Goal: Task Accomplishment & Management: Complete application form

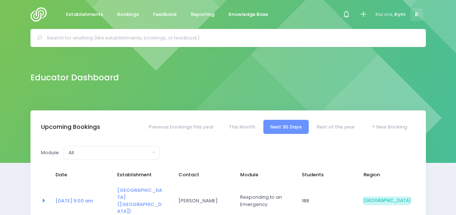
select select "5"
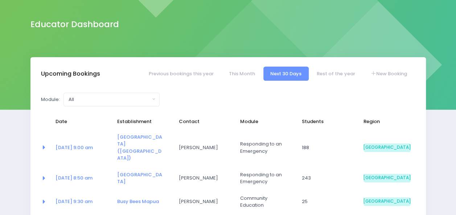
scroll to position [52, 0]
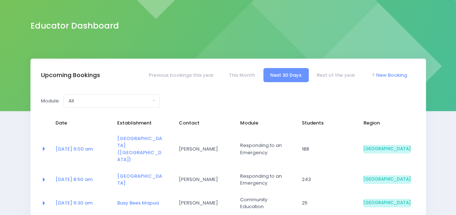
click at [376, 73] on link "New Booking" at bounding box center [388, 75] width 51 height 14
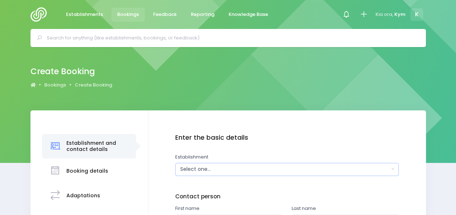
click at [349, 170] on div "Select one..." at bounding box center [284, 170] width 209 height 8
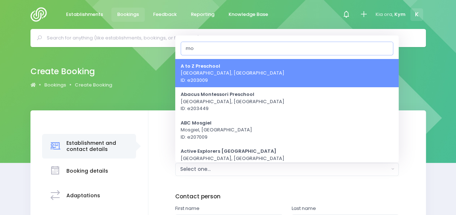
type input "m"
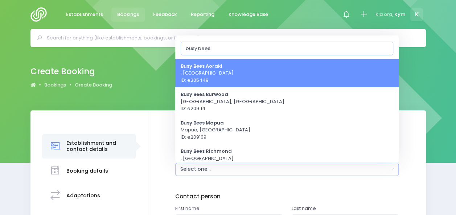
type input "busy bees"
click at [417, 100] on div "Create Booking Bookings Create Booking" at bounding box center [228, 78] width 456 height 63
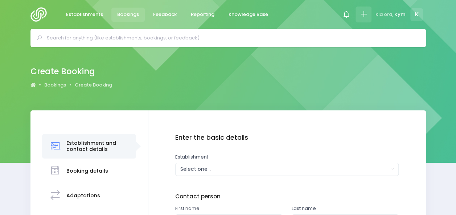
click at [364, 16] on icon at bounding box center [363, 14] width 8 height 8
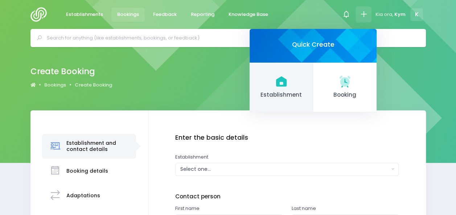
click at [281, 85] on icon at bounding box center [281, 81] width 11 height 10
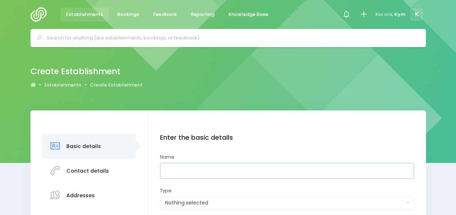
click at [255, 176] on input "text" at bounding box center [287, 171] width 254 height 16
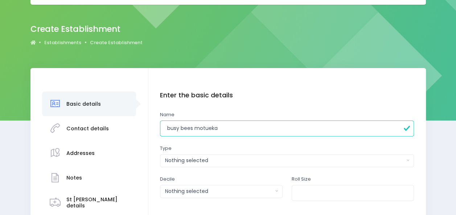
scroll to position [43, 0]
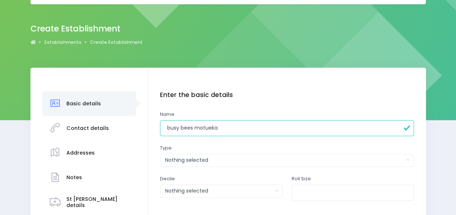
type input "busy bees motueka"
click at [288, 157] on div "Nothing selected" at bounding box center [284, 161] width 239 height 8
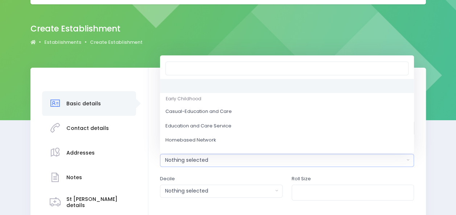
click at [288, 157] on div "Nothing selected" at bounding box center [284, 161] width 239 height 8
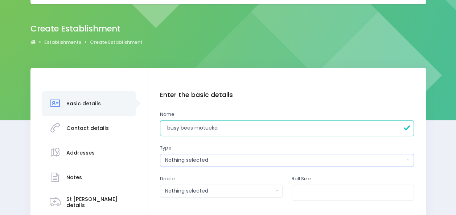
click at [288, 157] on div "Nothing selected" at bounding box center [284, 161] width 239 height 8
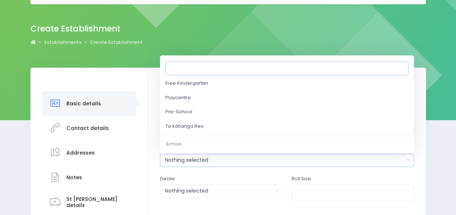
scroll to position [86, 0]
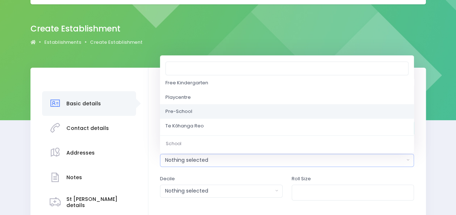
click at [247, 110] on link "Pre-School" at bounding box center [287, 111] width 254 height 15
select select "Pre-School"
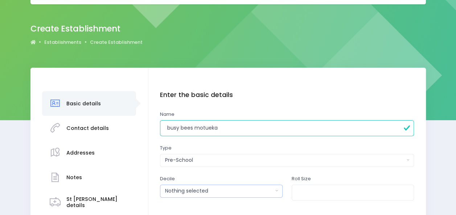
click at [269, 190] on div "Nothing selected" at bounding box center [219, 191] width 108 height 8
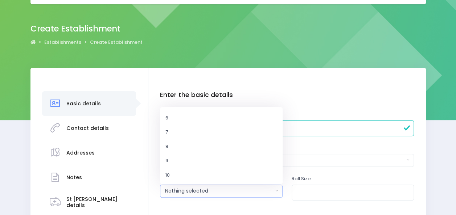
scroll to position [0, 0]
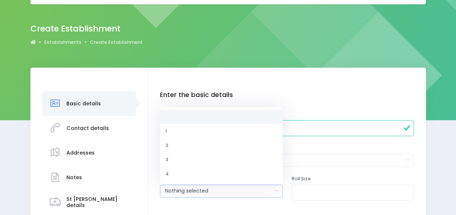
click at [435, 133] on div "Basic details Contact details Addresses" at bounding box center [228, 171] width 456 height 206
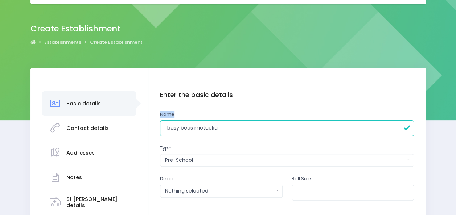
drag, startPoint x: 435, startPoint y: 133, endPoint x: 438, endPoint y: 91, distance: 42.5
click at [438, 91] on div "Basic details Contact details Addresses" at bounding box center [228, 171] width 456 height 206
drag, startPoint x: 438, startPoint y: 91, endPoint x: 445, endPoint y: 129, distance: 39.1
click at [445, 129] on div "Basic details Contact details Addresses" at bounding box center [228, 171] width 456 height 206
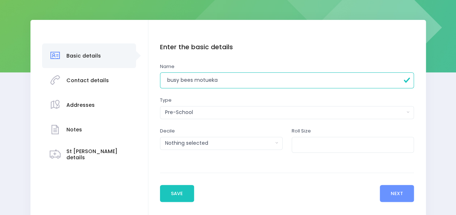
scroll to position [91, 0]
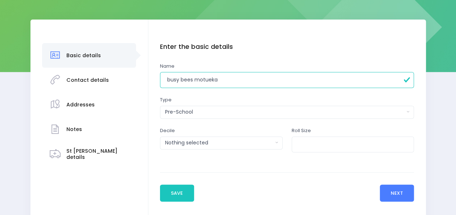
click at [396, 196] on button "Next" at bounding box center [397, 193] width 34 height 17
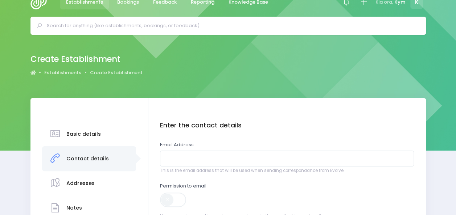
scroll to position [0, 0]
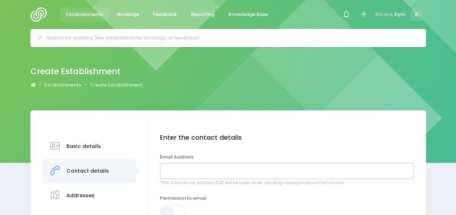
click at [335, 168] on input "email" at bounding box center [287, 171] width 254 height 16
click at [233, 174] on input "email" at bounding box center [287, 171] width 254 height 16
paste input "info@motueka.busybees.org.nz"
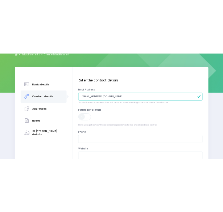
scroll to position [99, 0]
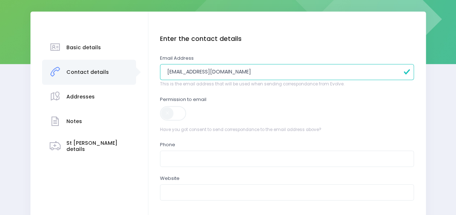
type input "info@motueka.busybees.org.nz"
click at [185, 116] on span at bounding box center [173, 113] width 27 height 15
click at [187, 160] on input "text" at bounding box center [287, 159] width 254 height 16
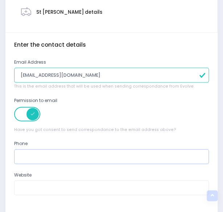
scroll to position [186, 0]
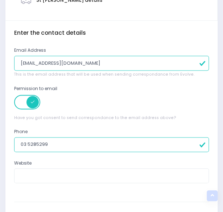
type input "03 5285299"
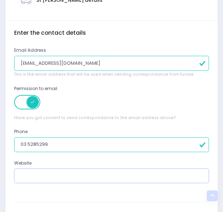
click at [92, 174] on input "text" at bounding box center [111, 176] width 195 height 15
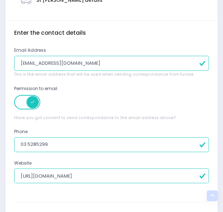
drag, startPoint x: 105, startPoint y: 177, endPoint x: 80, endPoint y: 176, distance: 25.4
click at [80, 176] on input "https://busybees.org.nz/mapua" at bounding box center [111, 176] width 195 height 15
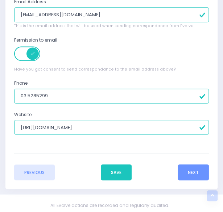
scroll to position [239, 0]
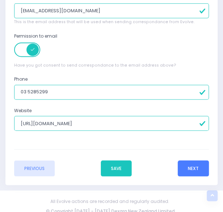
type input "https://busybees.org.nz/motueka"
click at [200, 171] on button "Next" at bounding box center [193, 169] width 31 height 16
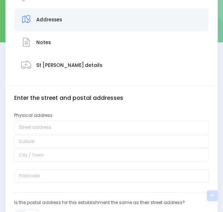
scroll to position [121, 0]
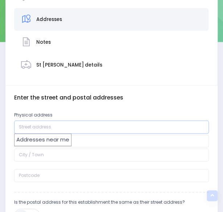
click at [75, 126] on input "text" at bounding box center [111, 127] width 195 height 13
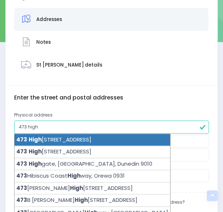
click at [76, 138] on li "473 High Street, Motueka 7120" at bounding box center [93, 140] width 156 height 12
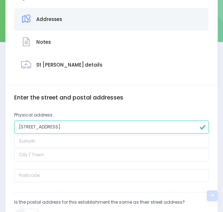
type input "473 High Street"
type input "Motueka"
type input "7120"
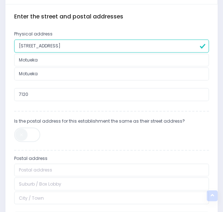
scroll to position [211, 0]
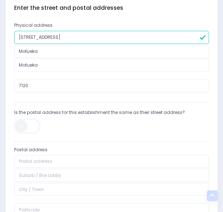
click at [37, 126] on span at bounding box center [27, 126] width 27 height 15
type input "473 High Street"
type input "Motueka"
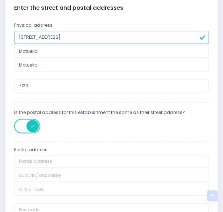
type input "7120"
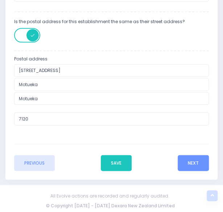
scroll to position [302, 0]
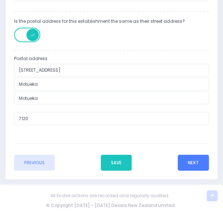
click at [197, 156] on button "Next" at bounding box center [193, 163] width 31 height 16
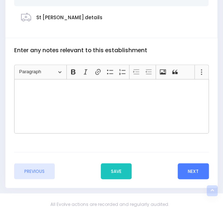
scroll to position [171, 0]
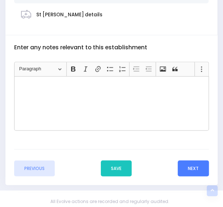
click at [196, 161] on button "Next" at bounding box center [193, 168] width 31 height 16
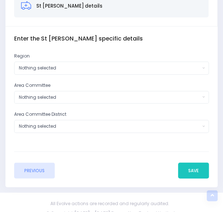
scroll to position [181, 0]
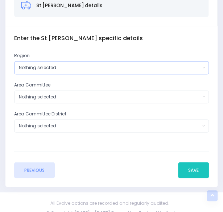
click at [204, 69] on button "Nothing selected" at bounding box center [111, 67] width 195 height 13
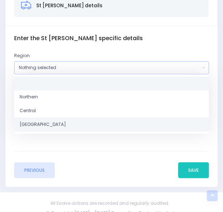
click at [175, 123] on link "[GEOGRAPHIC_DATA]" at bounding box center [111, 125] width 195 height 14
select select "[GEOGRAPHIC_DATA]"
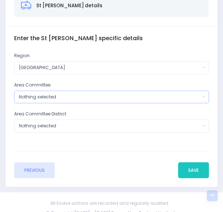
click at [202, 98] on button "Nothing selected" at bounding box center [111, 97] width 195 height 13
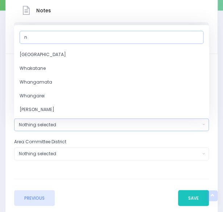
scroll to position [0, 0]
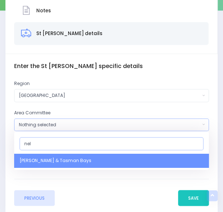
type input "nel"
click at [73, 163] on link "Nelson & Tasman Bays" at bounding box center [111, 161] width 195 height 14
select select "Nelson & Tasman Bays"
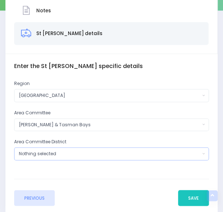
click at [83, 158] on button "Nothing selected" at bounding box center [111, 154] width 195 height 13
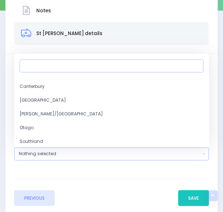
scroll to position [258, 0]
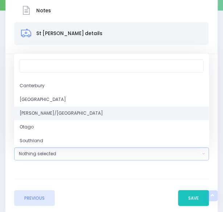
click at [82, 117] on link "Nelson/Marlborough" at bounding box center [111, 114] width 195 height 14
select select "Nelson/Marlborough"
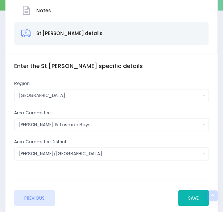
click at [195, 193] on button "Save" at bounding box center [193, 198] width 31 height 16
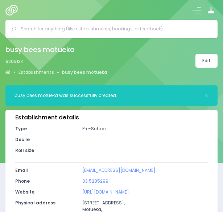
select select "5"
click at [198, 13] on button at bounding box center [197, 10] width 9 height 9
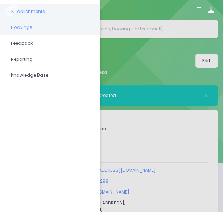
click at [54, 24] on span "Bookings" at bounding box center [50, 27] width 78 height 9
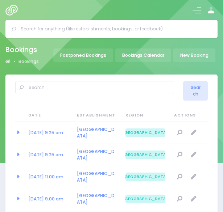
select select "20"
click at [13, 11] on img at bounding box center [13, 10] width 16 height 11
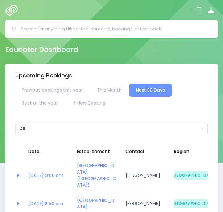
select select "5"
click at [86, 103] on link "New Booking" at bounding box center [88, 103] width 47 height 13
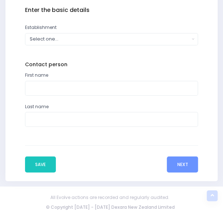
scroll to position [255, 0]
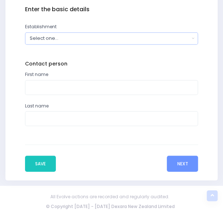
click at [193, 37] on button "Select one..." at bounding box center [111, 38] width 173 height 12
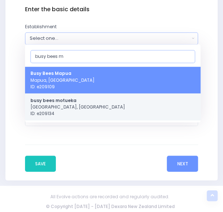
type input "busy bees m"
click at [91, 101] on span "busy bees motueka Motueka, South Island Region ID: e209134" at bounding box center [77, 107] width 95 height 20
select select "209134"
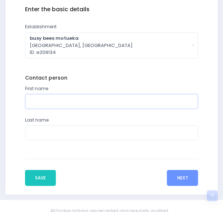
click at [132, 104] on input "text" at bounding box center [111, 101] width 173 height 15
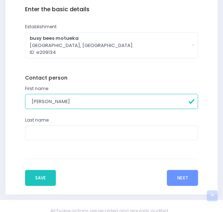
type input "Holly"
click at [122, 133] on input "text" at bounding box center [111, 132] width 173 height 15
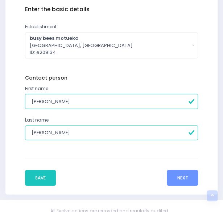
click at [122, 133] on input "Muray" at bounding box center [111, 132] width 173 height 15
type input "Murray"
click at [187, 176] on button "Next" at bounding box center [182, 178] width 31 height 16
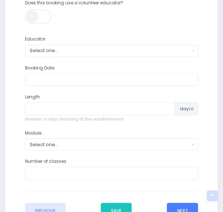
scroll to position [280, 0]
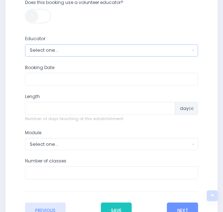
click at [195, 54] on button "Select one..." at bounding box center [111, 50] width 173 height 12
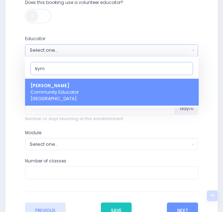
type input "kym"
click at [159, 90] on link "Kym Inwood Community Educator South Island Region" at bounding box center [111, 92] width 173 height 27
select select "321222"
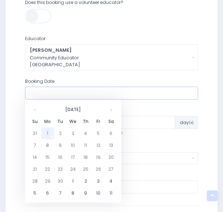
click at [159, 90] on input "text" at bounding box center [111, 93] width 173 height 13
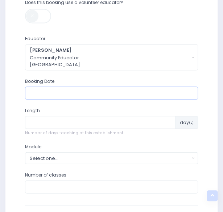
click at [108, 93] on input "text" at bounding box center [111, 93] width 173 height 13
click at [72, 88] on input "text" at bounding box center [111, 93] width 173 height 13
click at [66, 92] on input "text" at bounding box center [111, 93] width 173 height 13
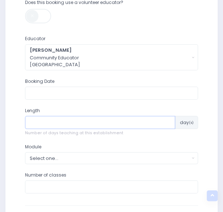
click at [62, 121] on input "number" at bounding box center [100, 122] width 150 height 13
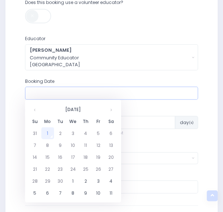
click at [61, 91] on input "text" at bounding box center [111, 93] width 173 height 13
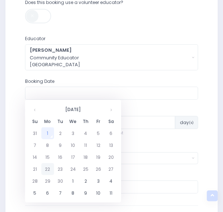
click at [46, 171] on td "22" at bounding box center [47, 169] width 13 height 12
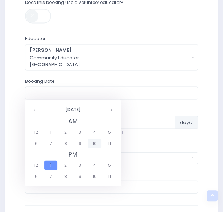
click at [100, 145] on span "10" at bounding box center [94, 143] width 13 height 9
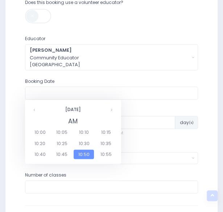
click at [91, 155] on span "10:50" at bounding box center [84, 154] width 20 height 9
type input "22/09/2025 10:50 AM"
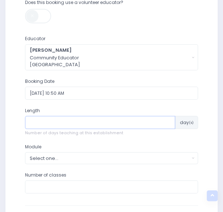
click at [121, 121] on input "number" at bounding box center [100, 122] width 150 height 13
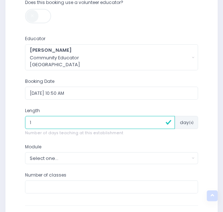
type input "1"
click at [204, 133] on div "Enter the basic details Establishment Select one... 120 Aerodrome Rd Preschool …" at bounding box center [112, 107] width 204 height 251
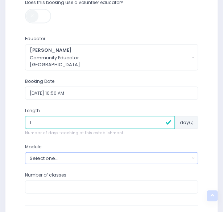
click at [195, 156] on button "Select one..." at bounding box center [111, 158] width 173 height 12
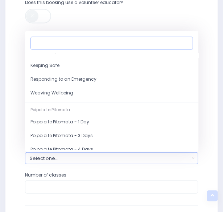
scroll to position [56, 0]
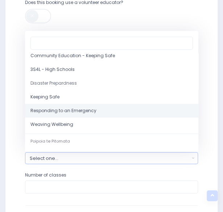
click at [101, 109] on link "Responding to an Emergency" at bounding box center [111, 111] width 173 height 14
select select "Responding to an Emergency"
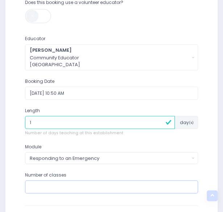
click at [137, 183] on input "number" at bounding box center [111, 187] width 173 height 13
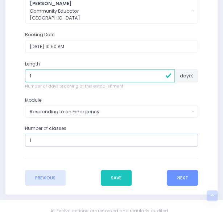
scroll to position [336, 0]
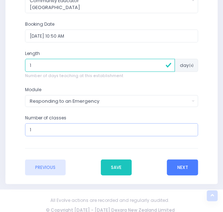
type input "1"
click at [177, 169] on button "Next" at bounding box center [182, 168] width 31 height 16
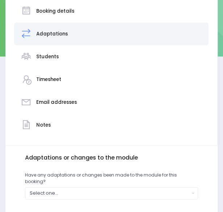
scroll to position [175, 0]
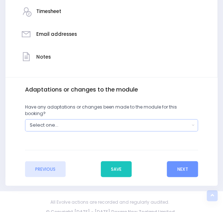
click at [194, 123] on button "Select one..." at bounding box center [111, 125] width 173 height 12
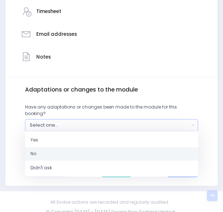
click at [149, 147] on link "No" at bounding box center [111, 154] width 173 height 14
select select "No"
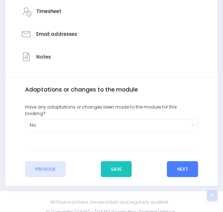
click at [186, 162] on button "Next" at bounding box center [182, 169] width 31 height 16
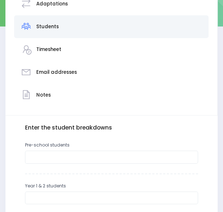
scroll to position [137, 0]
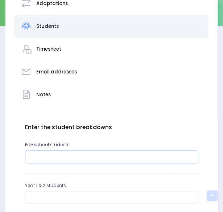
click at [174, 157] on input "number" at bounding box center [111, 156] width 173 height 13
click at [174, 156] on input "number" at bounding box center [111, 156] width 173 height 13
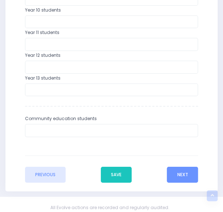
scroll to position [458, 0]
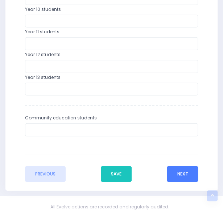
type input "25"
click at [182, 177] on button "Next" at bounding box center [182, 174] width 31 height 16
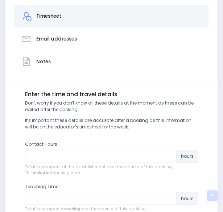
scroll to position [170, 0]
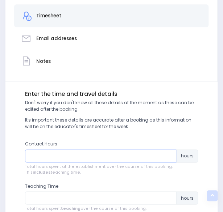
click at [127, 152] on input "number" at bounding box center [101, 156] width 152 height 13
type input "1"
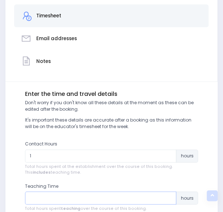
click at [117, 200] on input "number" at bounding box center [101, 198] width 152 height 13
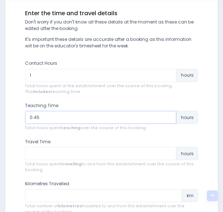
scroll to position [252, 0]
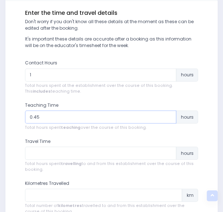
type input "0.45"
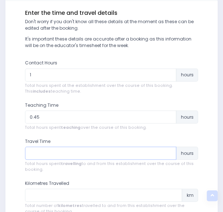
click at [116, 155] on input "number" at bounding box center [101, 153] width 152 height 13
type input "4"
type input "0.50"
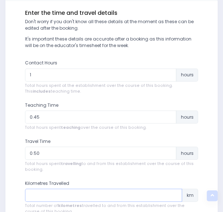
click at [112, 195] on input "number" at bounding box center [103, 195] width 157 height 13
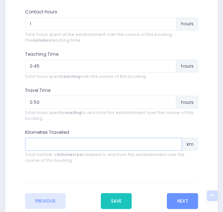
scroll to position [303, 0]
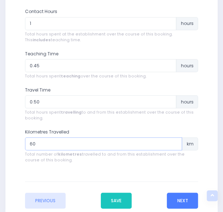
type input "60"
click at [178, 194] on button "Next" at bounding box center [182, 201] width 31 height 16
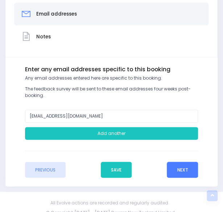
scroll to position [200, 0]
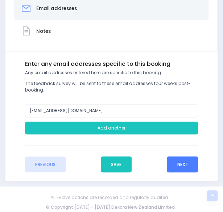
click at [186, 161] on button "Next" at bounding box center [182, 165] width 31 height 16
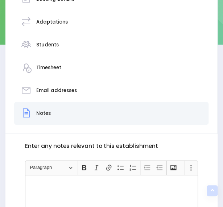
scroll to position [228, 0]
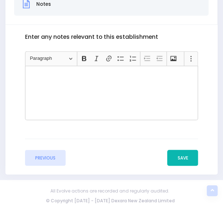
click at [180, 156] on button "Save" at bounding box center [182, 158] width 31 height 16
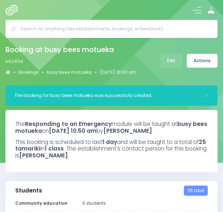
select select "5"
click at [204, 63] on link "Actions" at bounding box center [202, 61] width 31 height 14
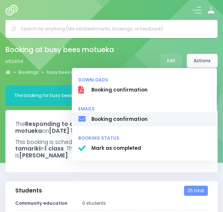
click at [154, 119] on span "Booking confirmation" at bounding box center [150, 119] width 119 height 7
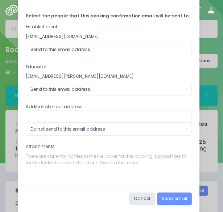
scroll to position [30, 0]
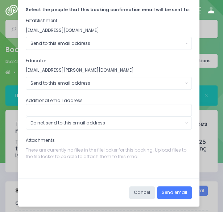
click at [171, 187] on button "Send email" at bounding box center [174, 193] width 35 height 13
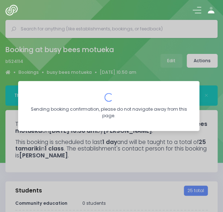
scroll to position [0, 0]
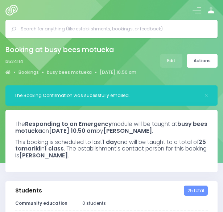
select select "5"
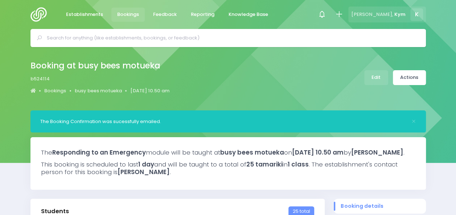
click at [223, 14] on span "K" at bounding box center [416, 14] width 13 height 13
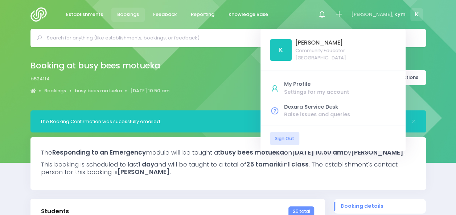
click at [32, 11] on img at bounding box center [40, 14] width 21 height 15
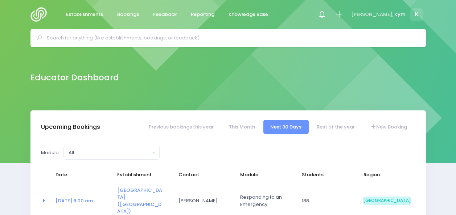
select select "5"
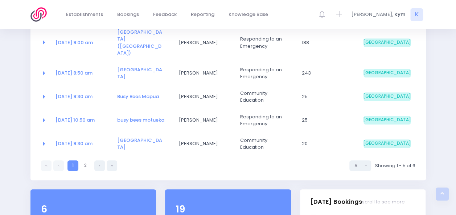
scroll to position [159, 0]
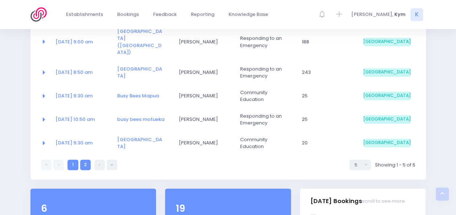
click at [84, 160] on link "2" at bounding box center [85, 165] width 11 height 11
select select "5"
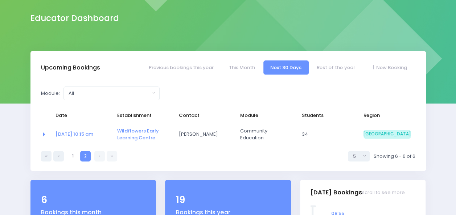
scroll to position [59, 0]
click at [72, 156] on link "1" at bounding box center [72, 156] width 11 height 11
select select "5"
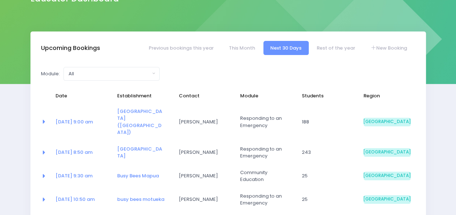
scroll to position [70, 0]
